Goal: Navigation & Orientation: Find specific page/section

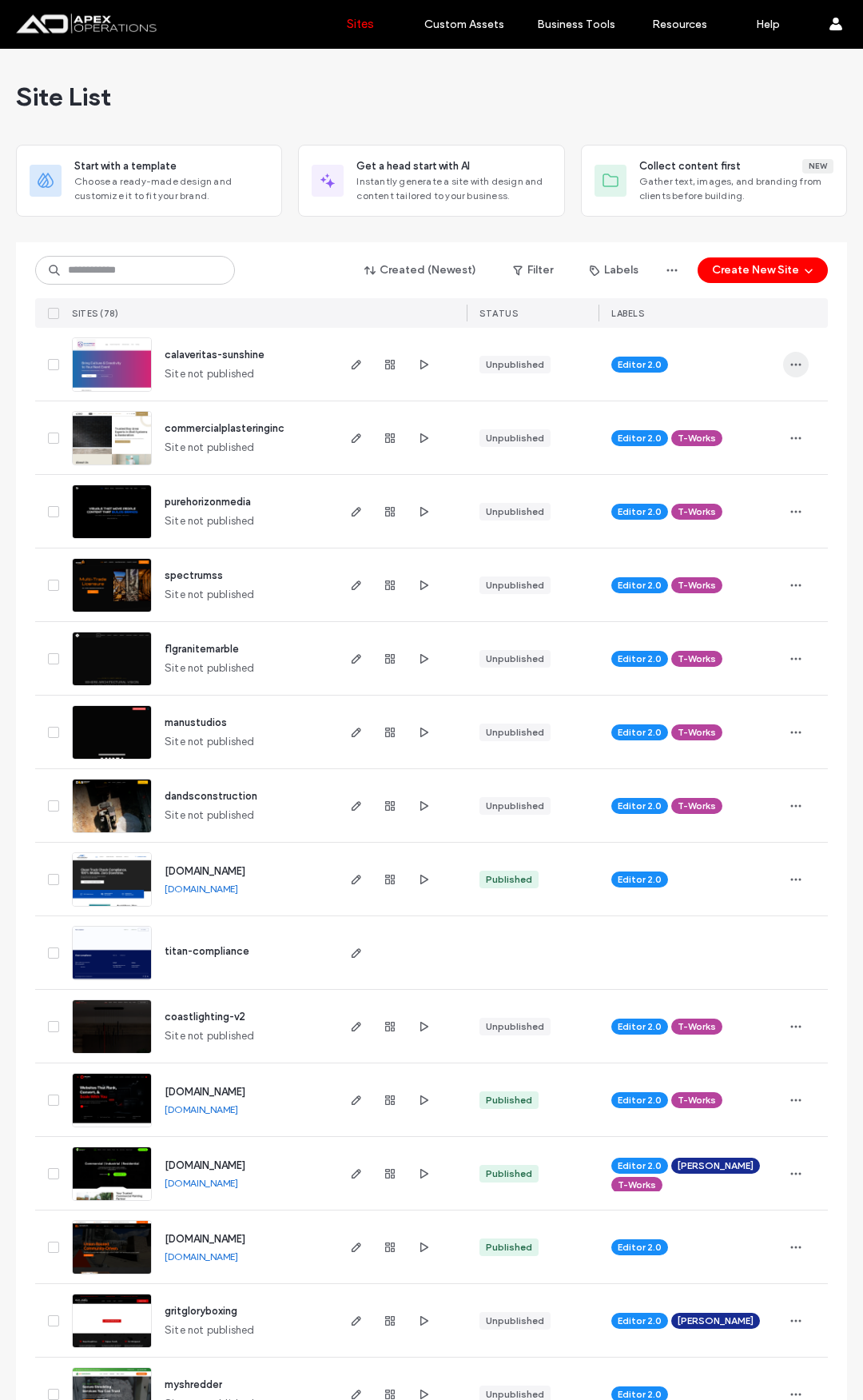
click at [793, 370] on icon "button" at bounding box center [796, 365] width 13 height 13
click at [756, 517] on div "Site Dashboard" at bounding box center [731, 527] width 142 height 31
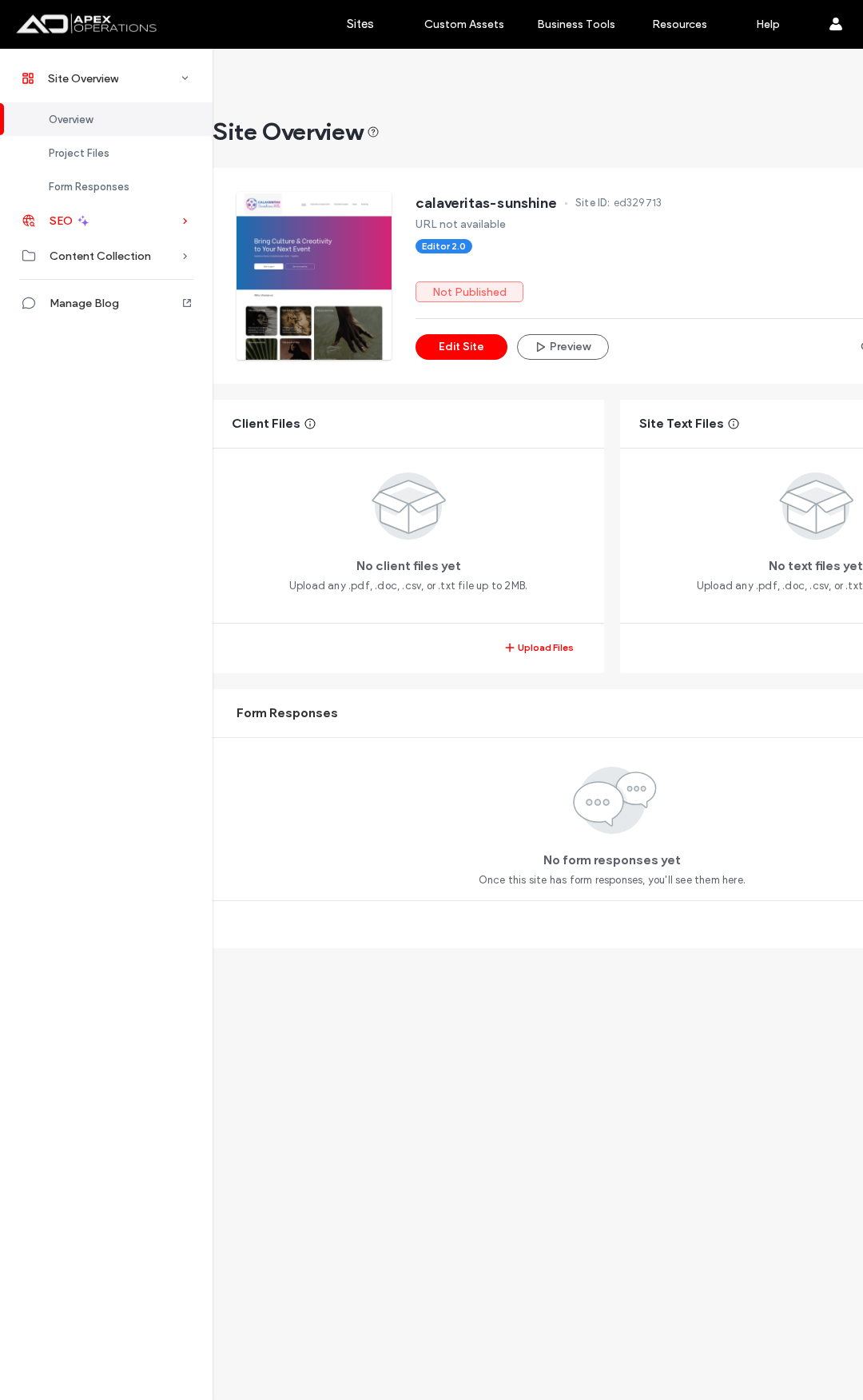
click at [146, 230] on div "SEO" at bounding box center [106, 221] width 212 height 35
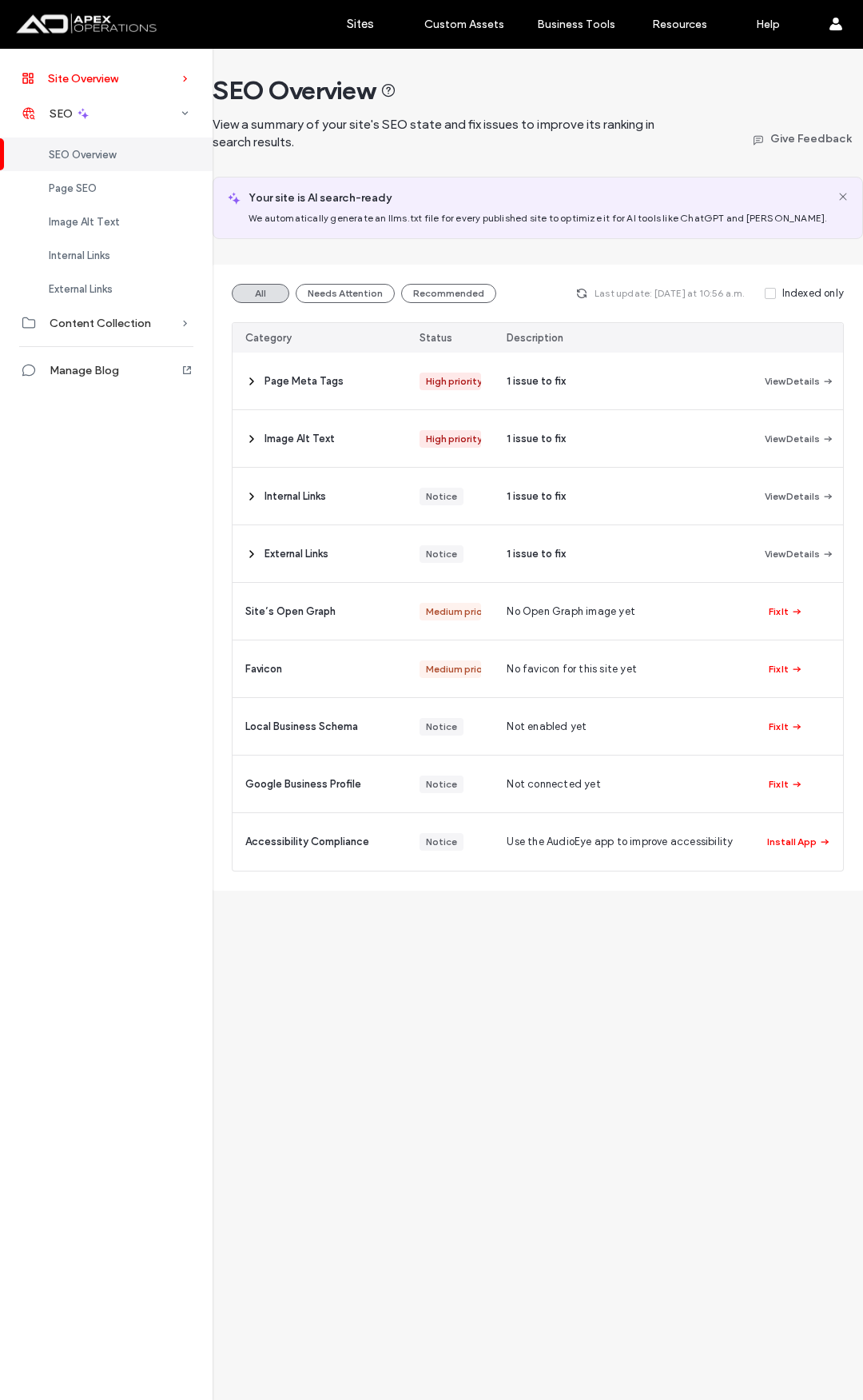
click at [99, 72] on span "Site Overview" at bounding box center [84, 78] width 71 height 14
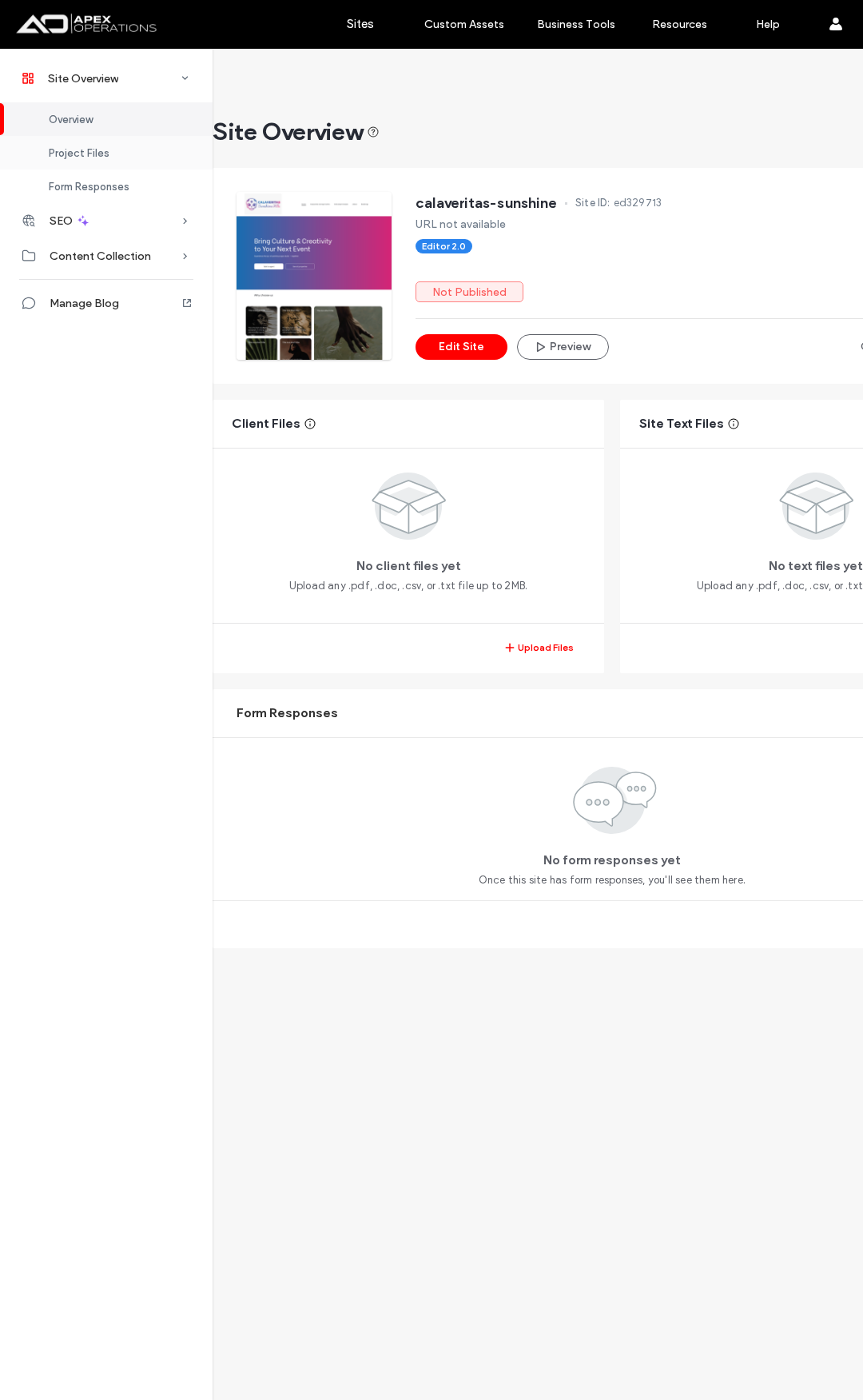
click at [121, 144] on div "Project Files" at bounding box center [106, 153] width 212 height 34
click at [113, 178] on div "Form Responses" at bounding box center [106, 186] width 212 height 34
click at [357, 30] on label "Sites" at bounding box center [360, 23] width 27 height 14
